Goal: Transaction & Acquisition: Purchase product/service

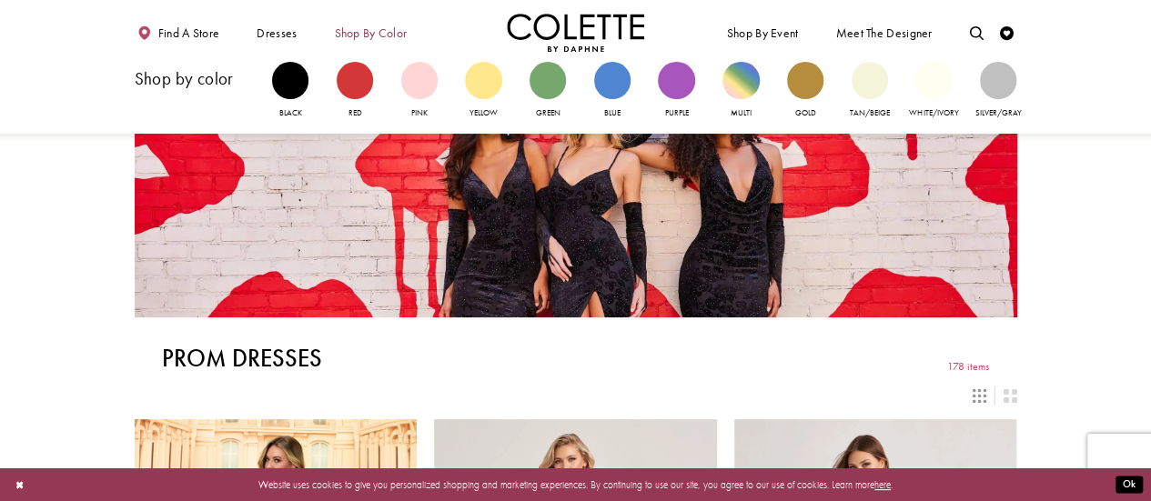
click at [391, 33] on span "Shop by color" at bounding box center [370, 33] width 73 height 14
click at [619, 97] on link "Blue" at bounding box center [612, 91] width 36 height 58
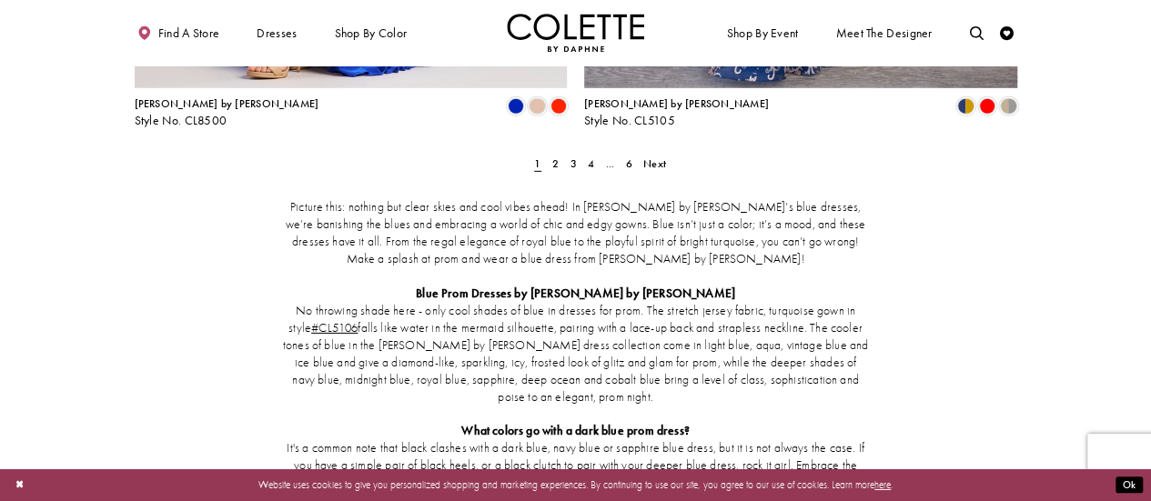
scroll to position [2673, 0]
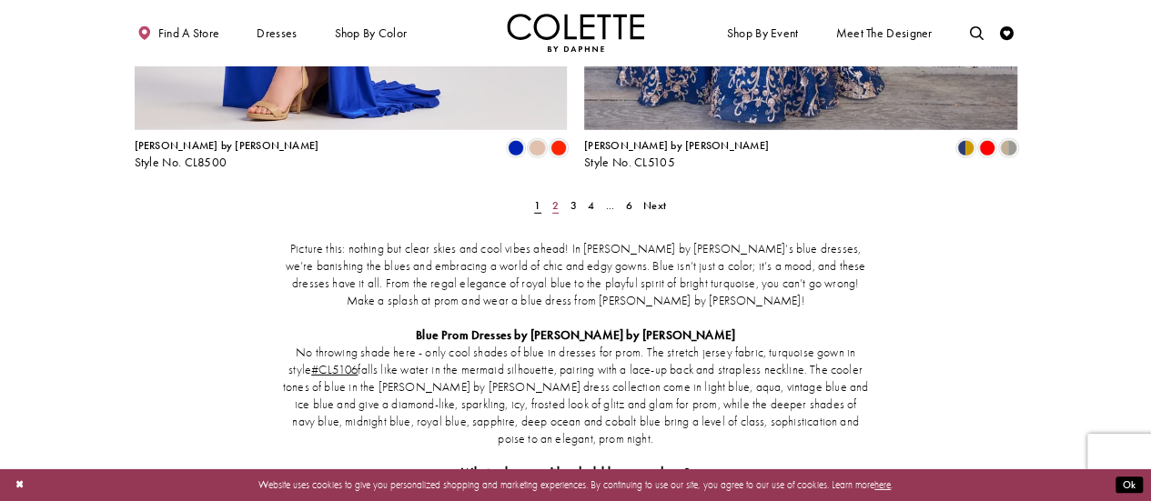
click at [557, 198] on span "2" at bounding box center [555, 205] width 6 height 15
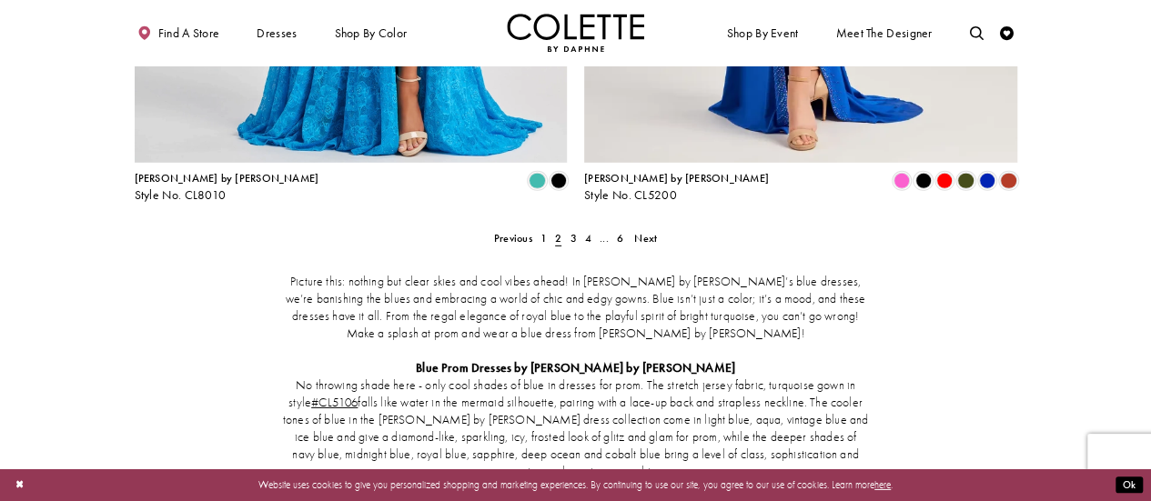
scroll to position [2641, 0]
click at [573, 230] on span "3" at bounding box center [573, 237] width 6 height 15
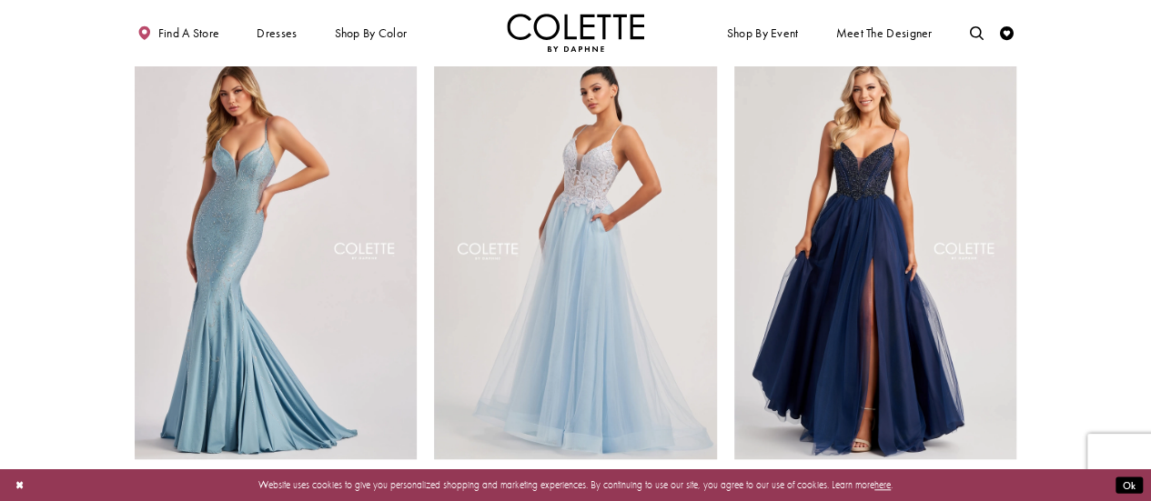
scroll to position [602, 0]
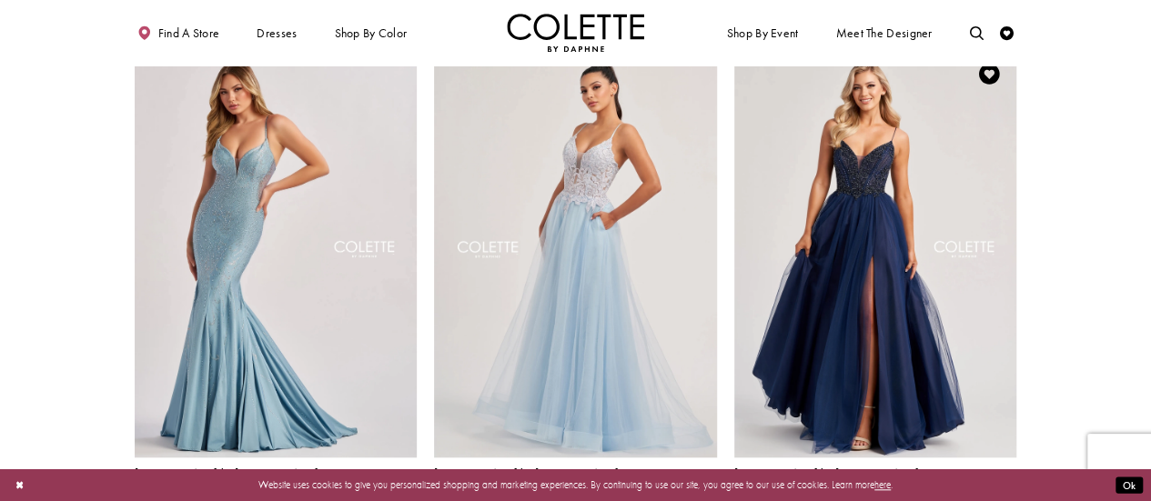
click at [879, 263] on img "Visit Colette by Daphne Style No. CL8250 Page" at bounding box center [875, 251] width 283 height 411
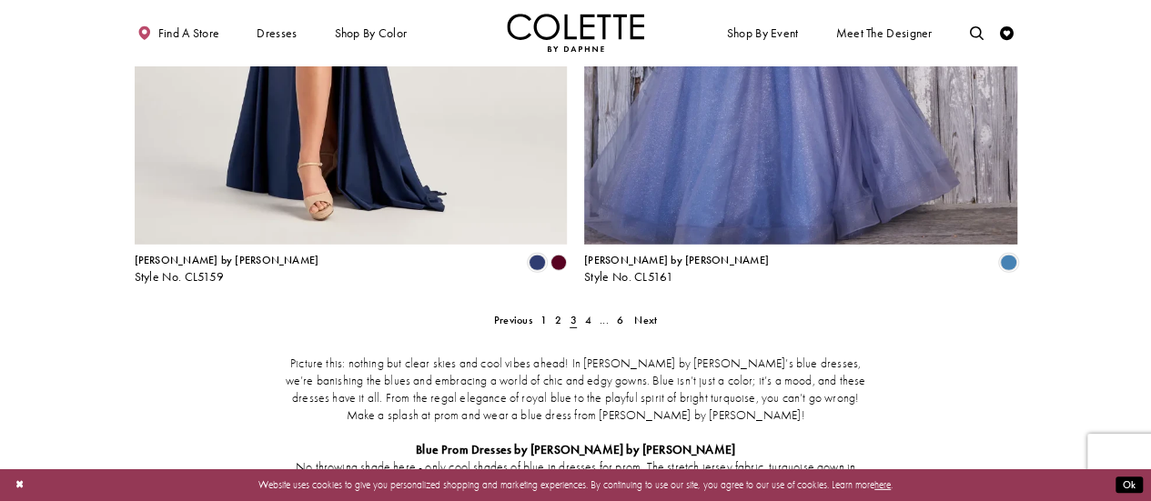
scroll to position [2611, 0]
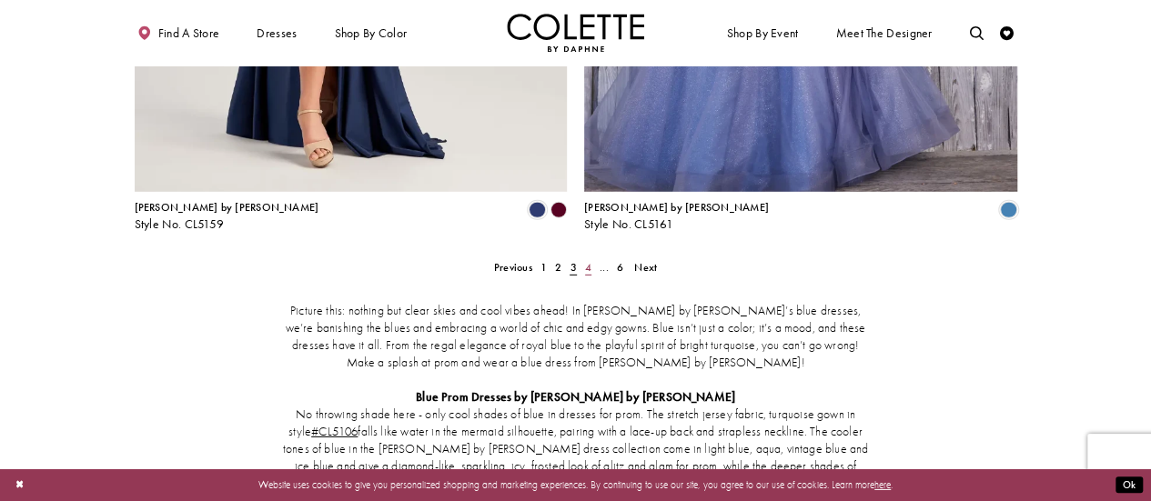
click at [586, 260] on span "4" at bounding box center [588, 267] width 6 height 15
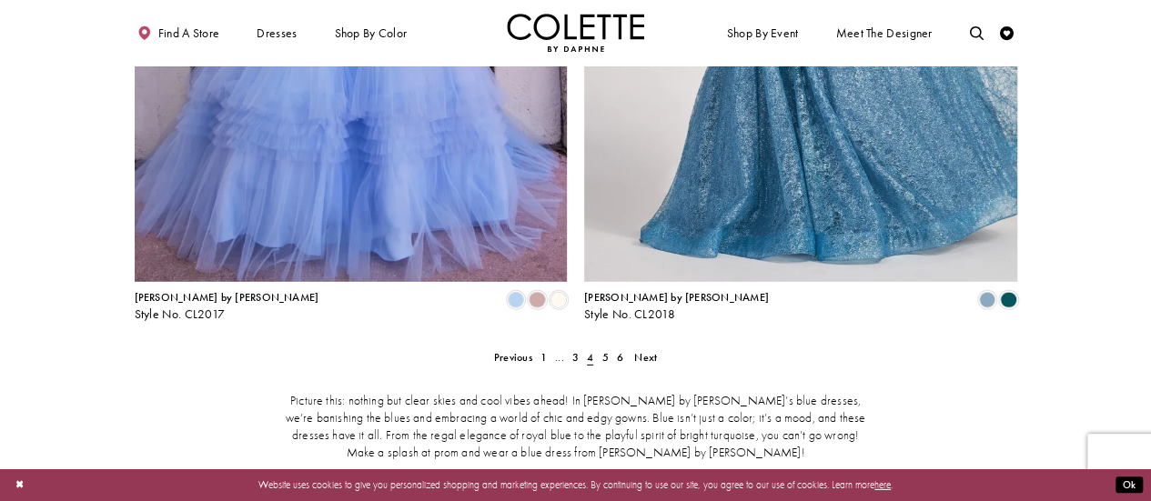
scroll to position [2535, 0]
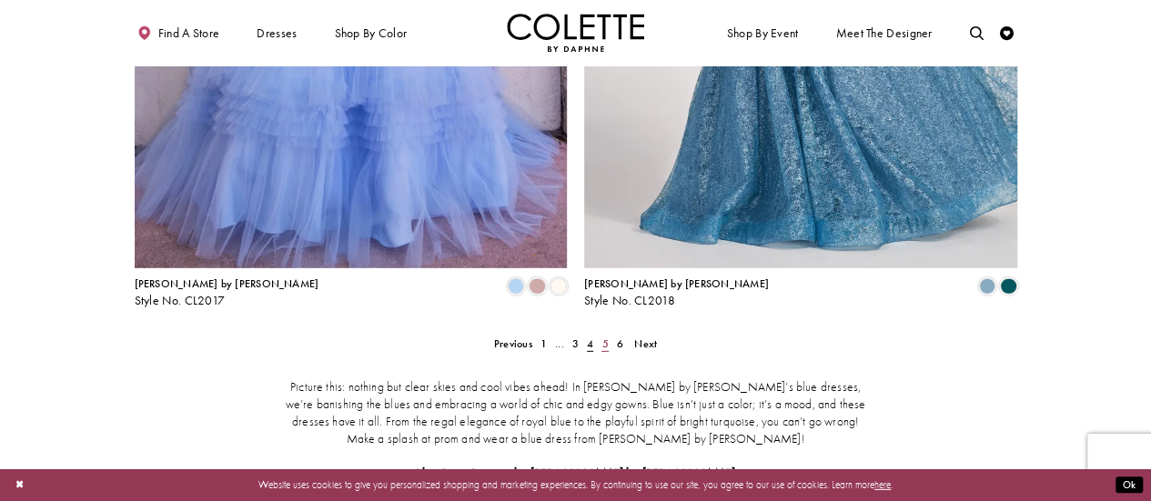
click at [607, 337] on span "5" at bounding box center [604, 344] width 6 height 15
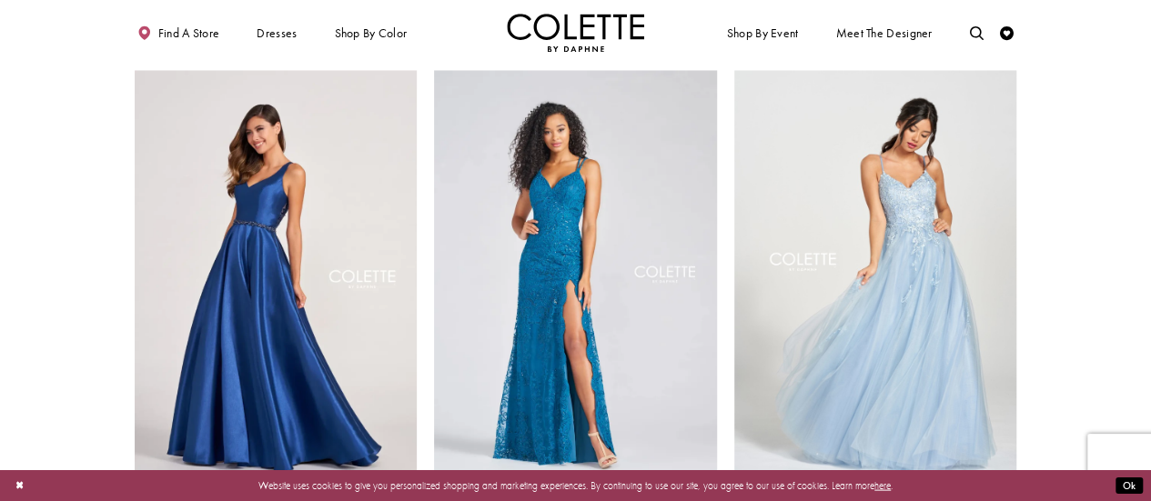
scroll to position [1596, 0]
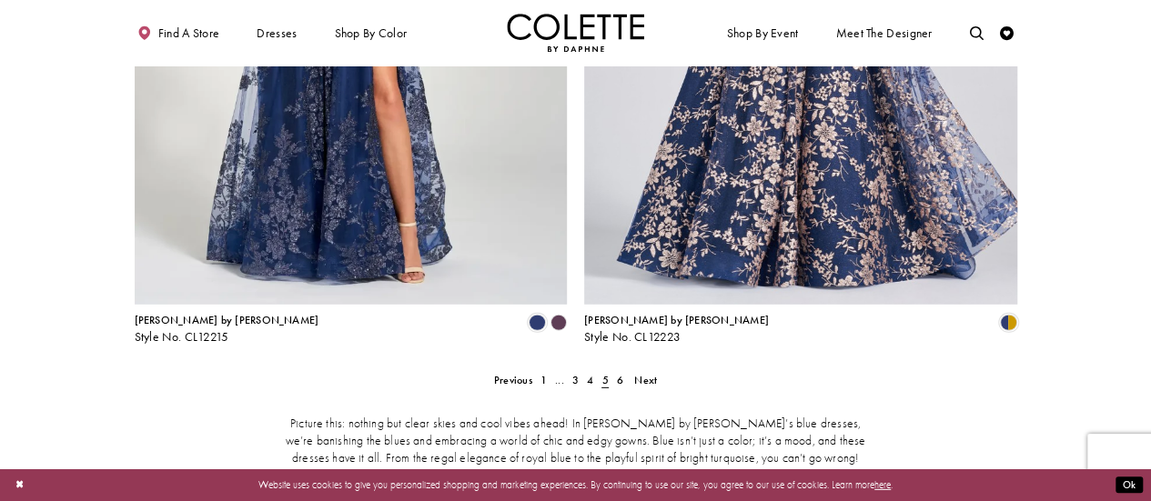
scroll to position [2509, 0]
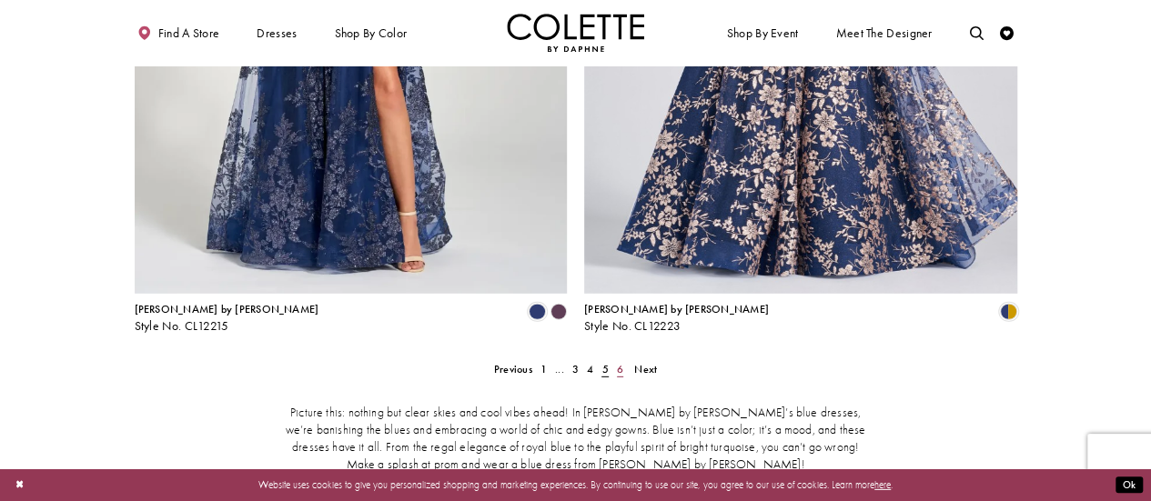
click at [617, 362] on span "6" at bounding box center [620, 369] width 6 height 15
